Goal: Transaction & Acquisition: Subscribe to service/newsletter

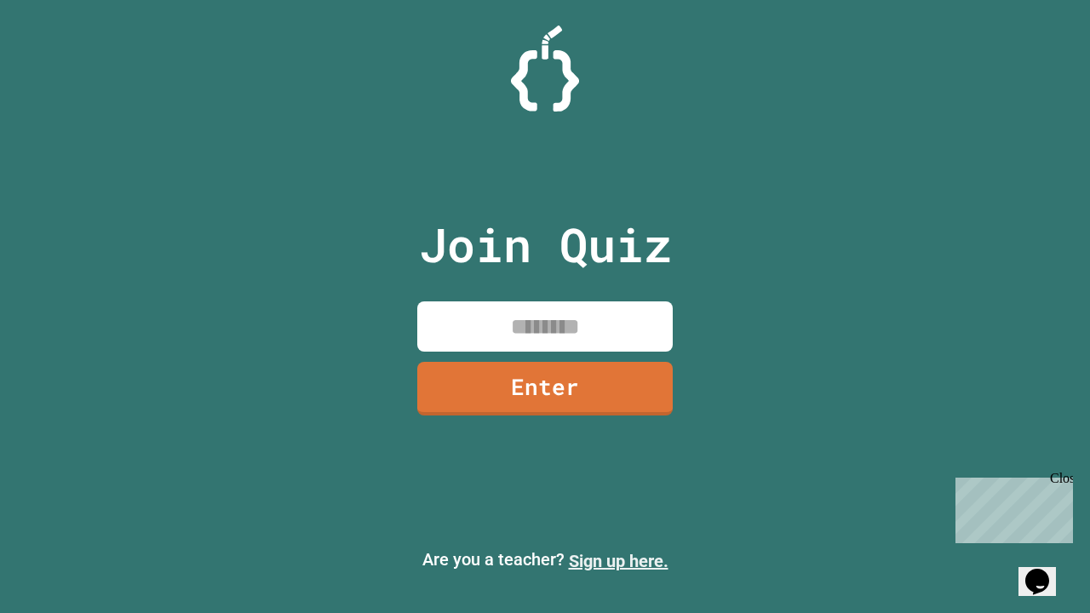
click at [618, 561] on link "Sign up here." at bounding box center [619, 561] width 100 height 20
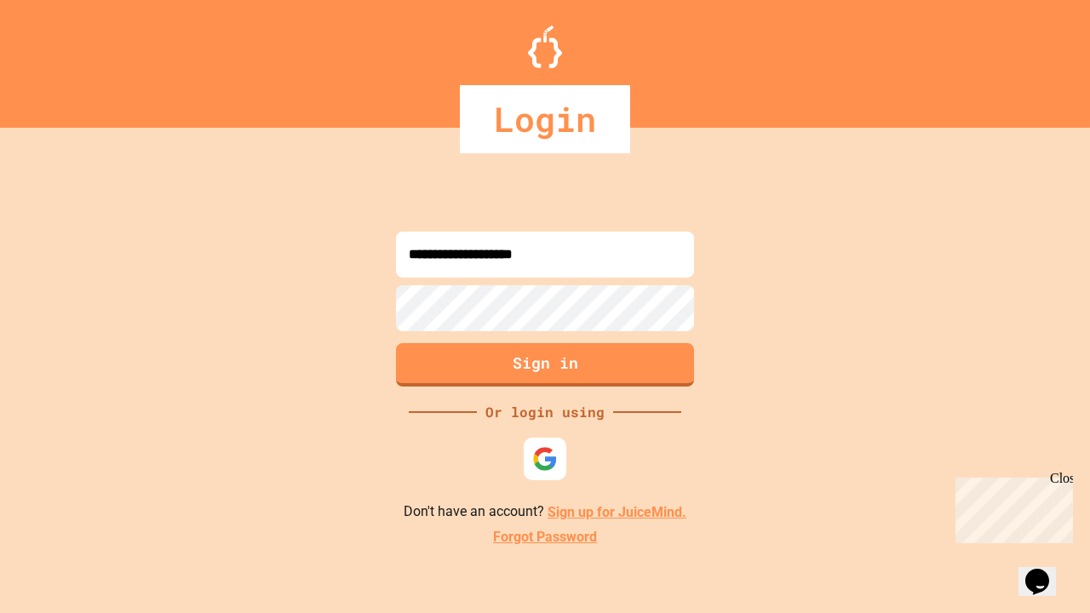
type input "**********"
